Goal: Transaction & Acquisition: Book appointment/travel/reservation

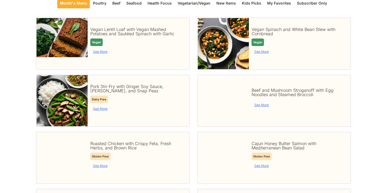
scroll to position [96, 0]
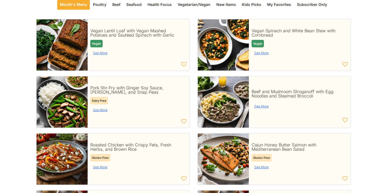
click at [119, 97] on div "Dairy Free" at bounding box center [139, 101] width 99 height 8
click at [104, 77] on div at bounding box center [139, 80] width 99 height 7
click at [70, 83] on img at bounding box center [62, 101] width 51 height 51
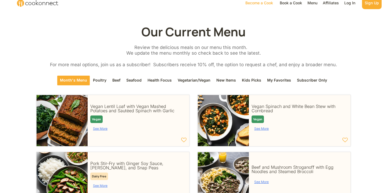
scroll to position [22, 0]
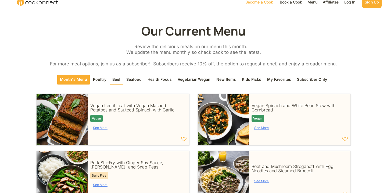
click at [122, 75] on div "Beef" at bounding box center [116, 80] width 13 height 10
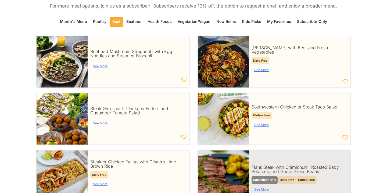
scroll to position [79, 0]
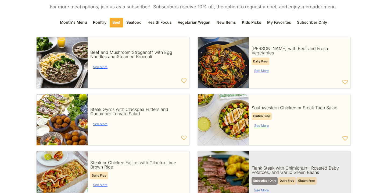
click at [261, 66] on div "See More" at bounding box center [262, 70] width 20 height 9
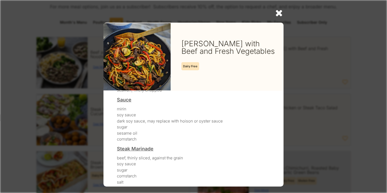
scroll to position [74, 0]
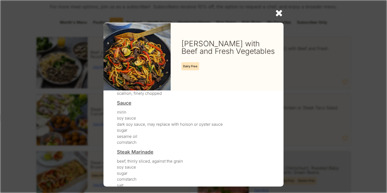
click at [277, 12] on icon at bounding box center [279, 12] width 9 height 9
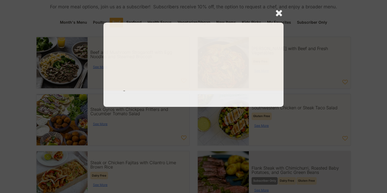
scroll to position [32, 0]
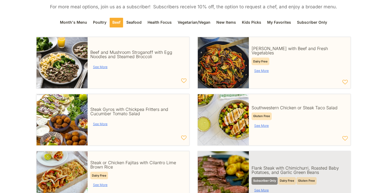
click at [273, 46] on div "[PERSON_NAME] with Beef and Fresh Vegetables" at bounding box center [299, 50] width 94 height 9
click at [347, 79] on icon at bounding box center [345, 81] width 5 height 5
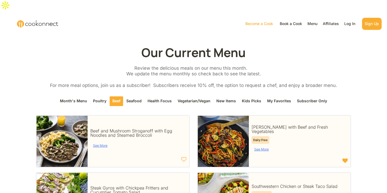
click at [313, 20] on div "Menu" at bounding box center [312, 23] width 13 height 6
click at [292, 20] on div "Book a Cook" at bounding box center [291, 23] width 25 height 6
